Goal: Navigation & Orientation: Find specific page/section

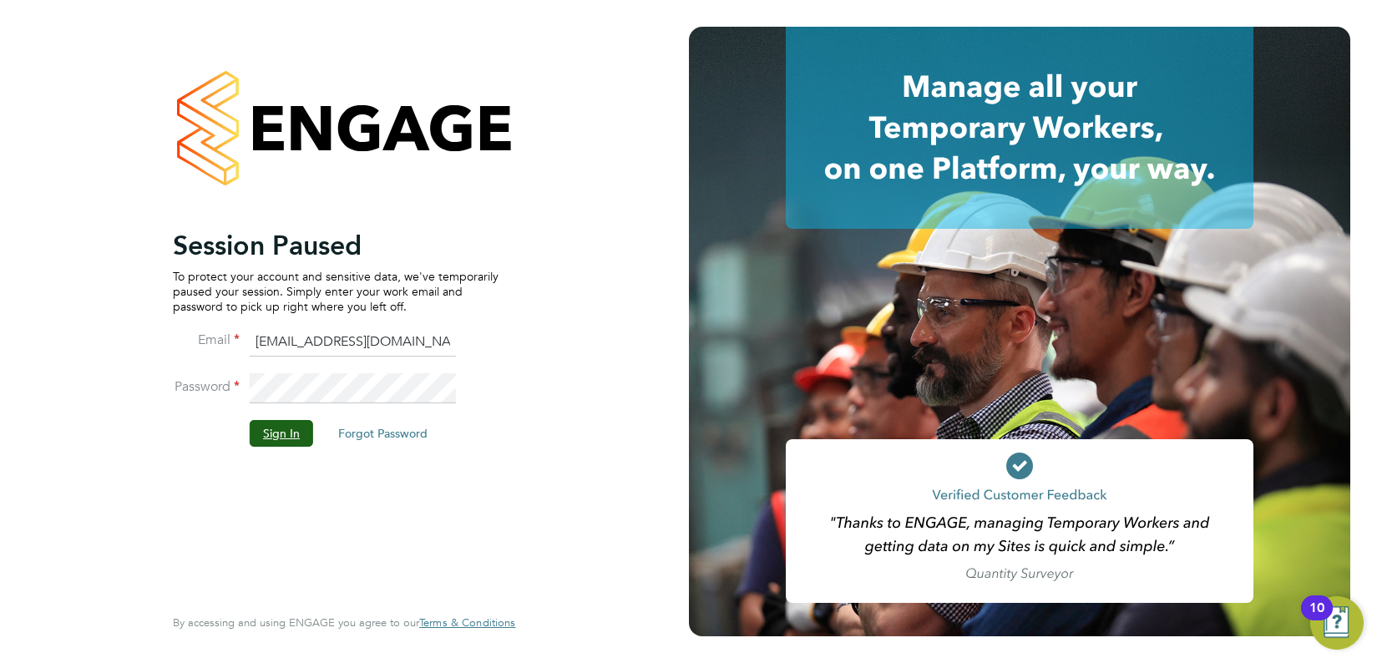
drag, startPoint x: 266, startPoint y: 436, endPoint x: 305, endPoint y: 352, distance: 93.0
click at [266, 436] on button "Sign In" at bounding box center [281, 433] width 63 height 27
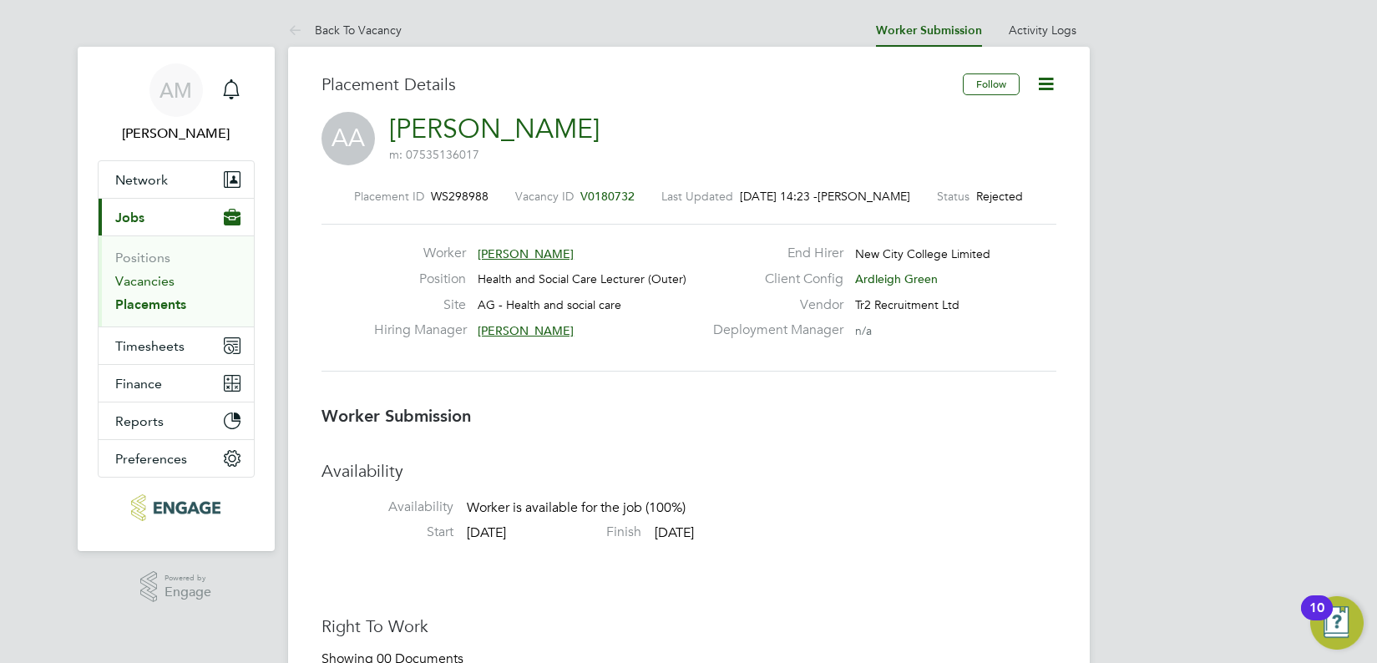
click at [159, 283] on link "Vacancies" at bounding box center [144, 281] width 59 height 16
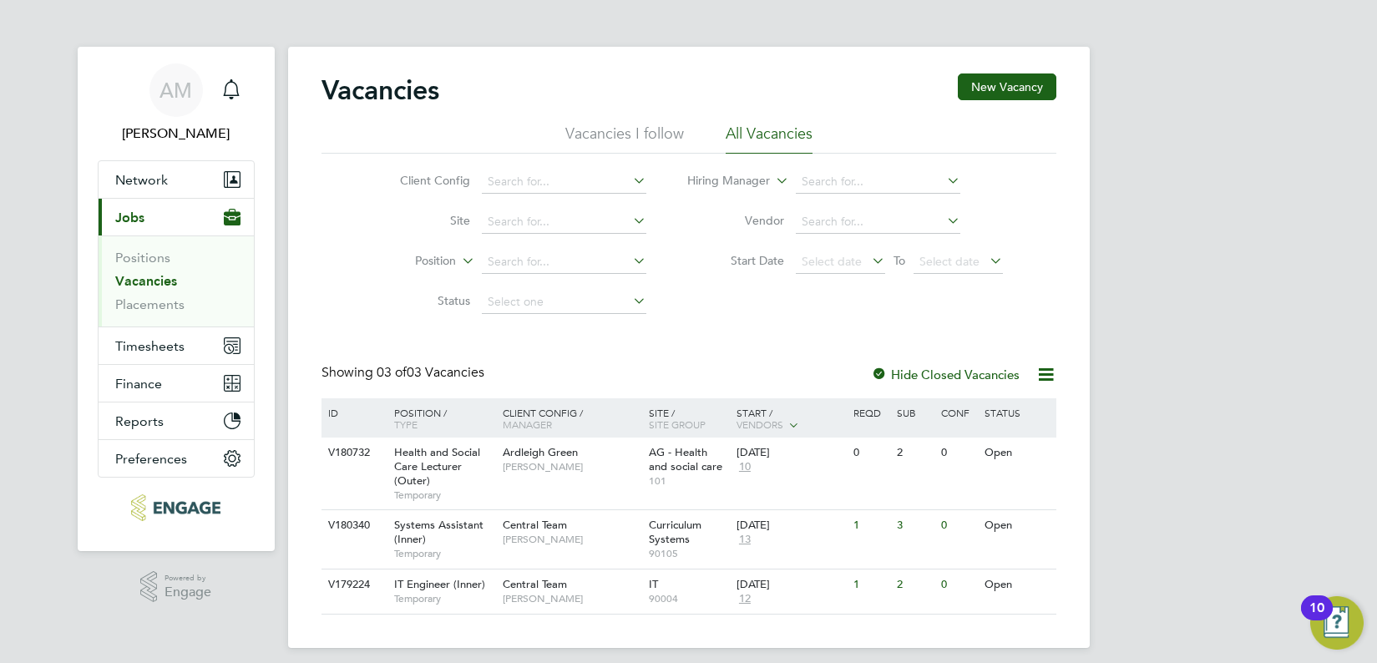
scroll to position [12, 0]
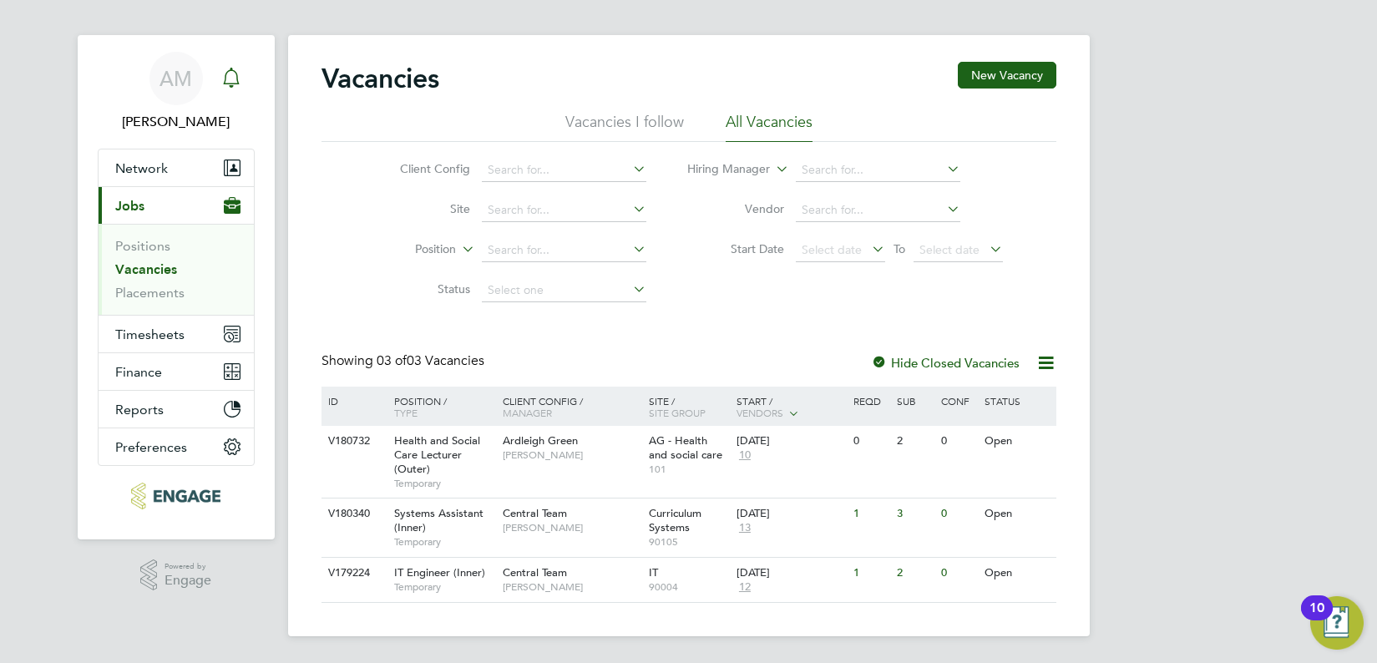
click at [235, 83] on icon "Main navigation" at bounding box center [231, 78] width 20 height 20
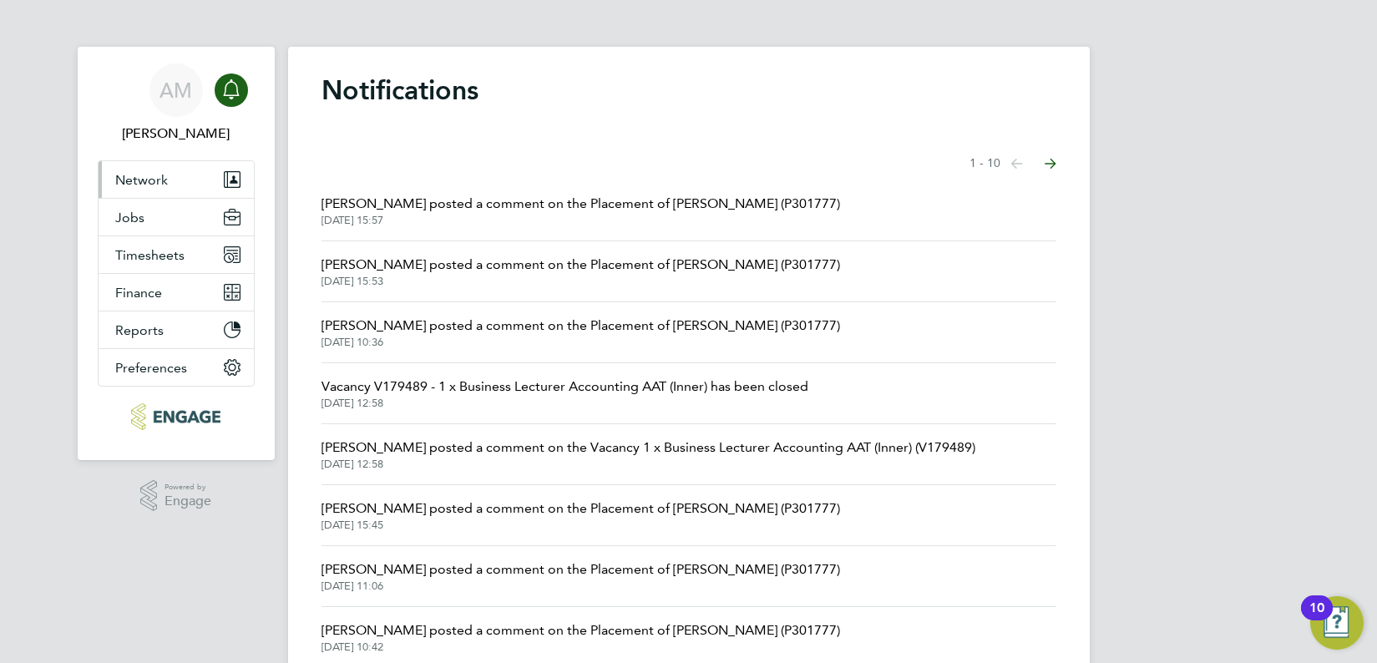
click at [144, 180] on span "Network" at bounding box center [141, 180] width 53 height 16
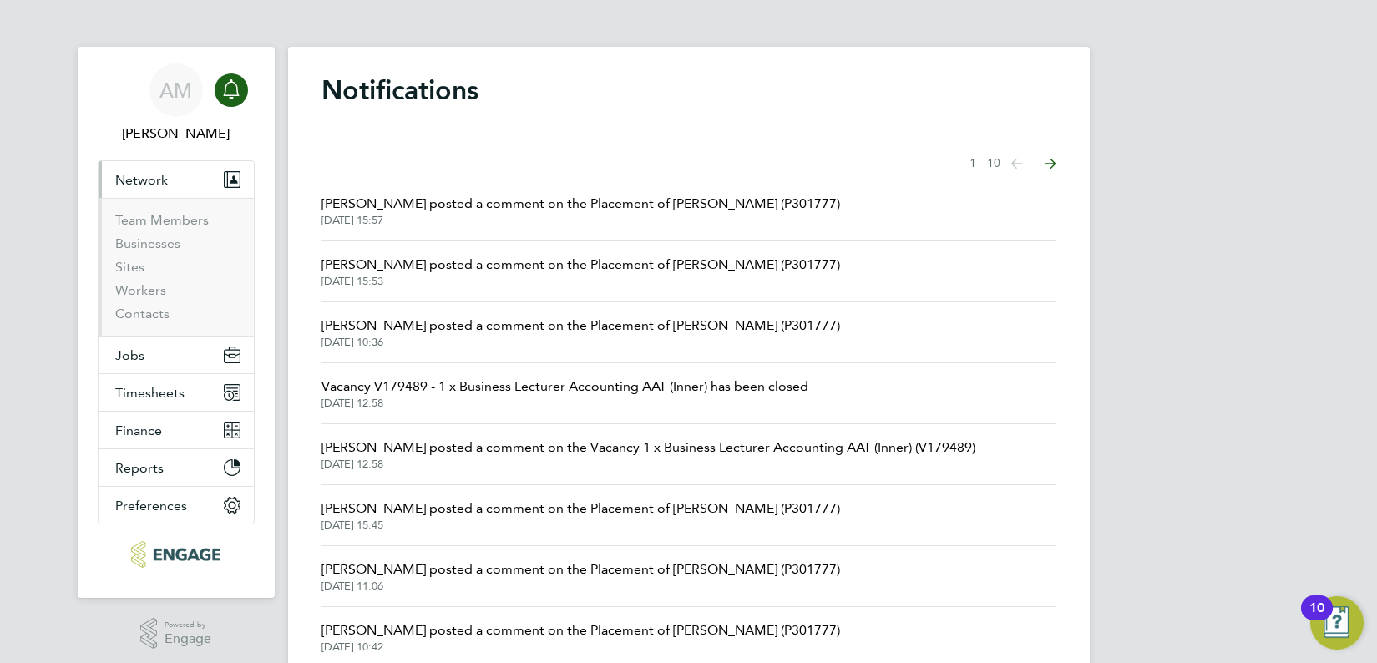
click at [145, 178] on span "Network" at bounding box center [141, 180] width 53 height 16
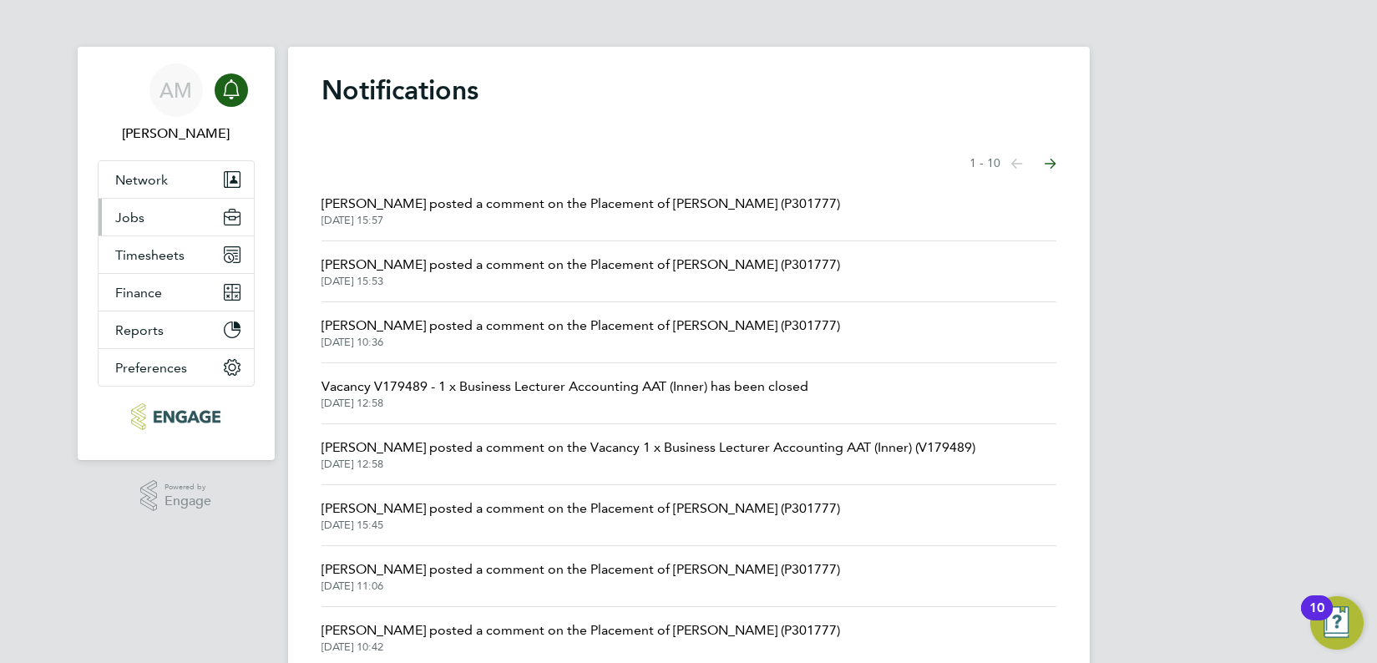
click at [138, 215] on span "Jobs" at bounding box center [129, 218] width 29 height 16
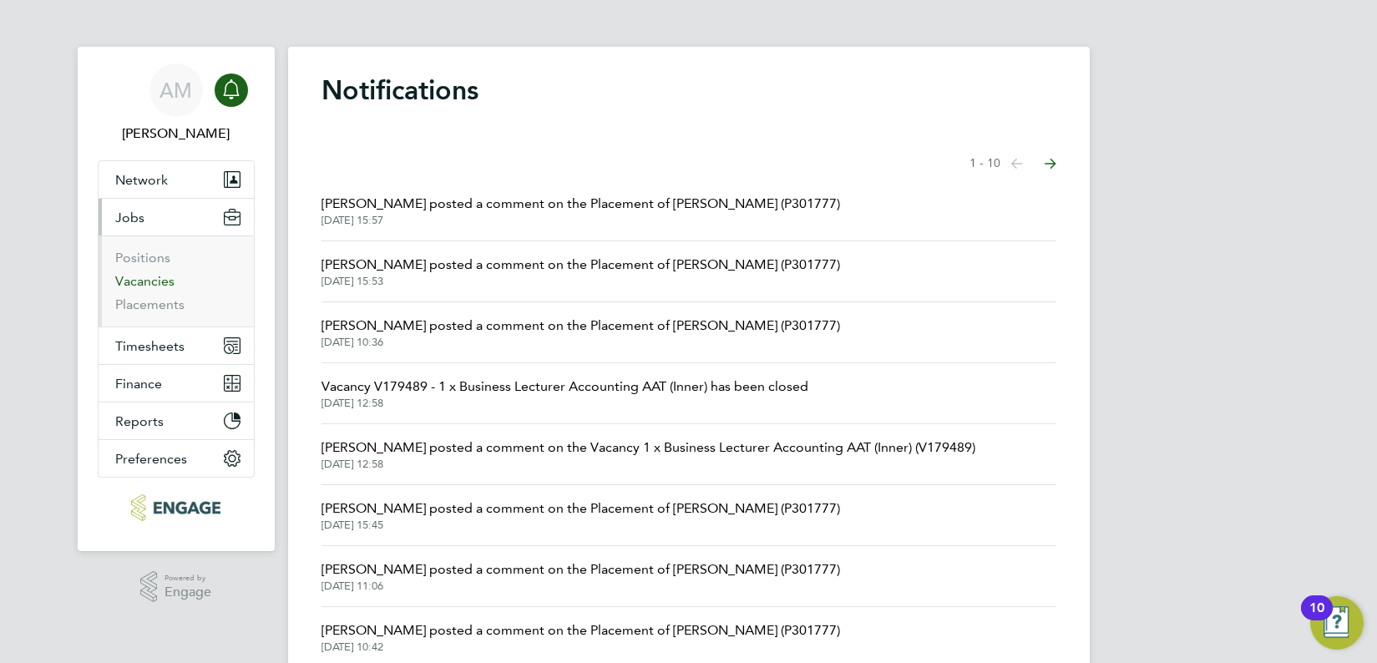
click at [139, 281] on link "Vacancies" at bounding box center [144, 281] width 59 height 16
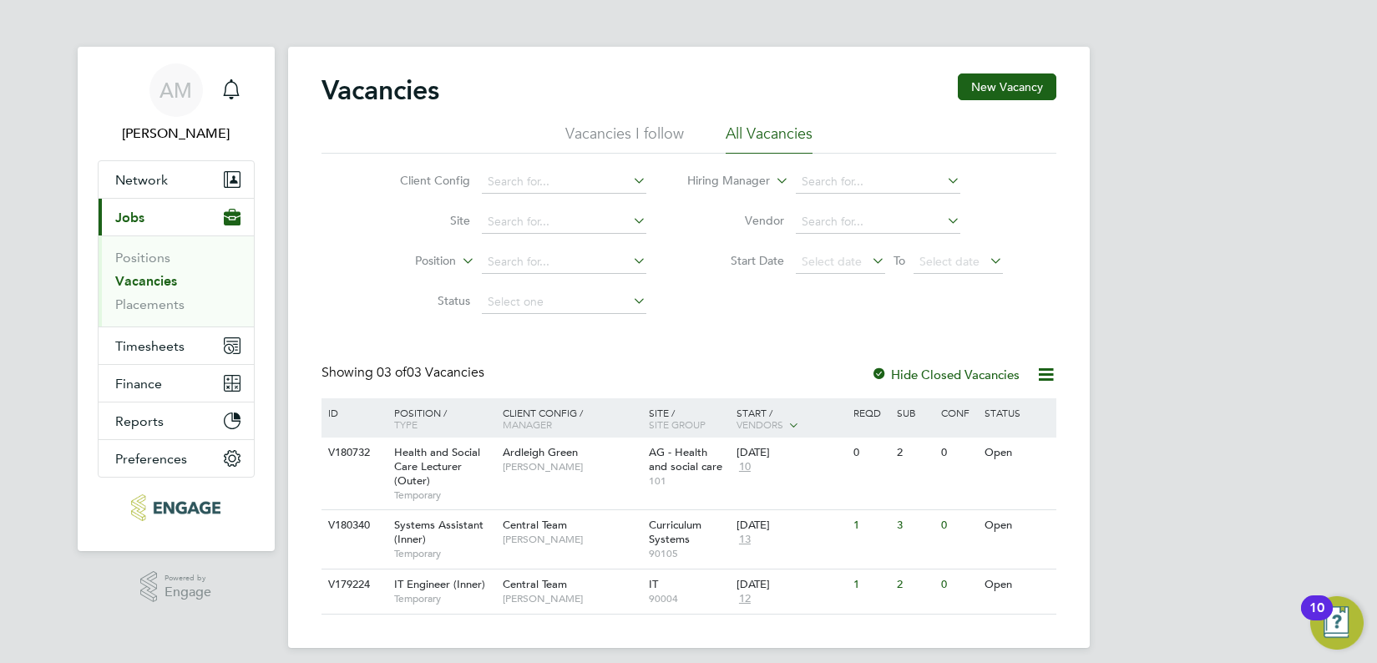
scroll to position [12, 0]
